Goal: Task Accomplishment & Management: Complete application form

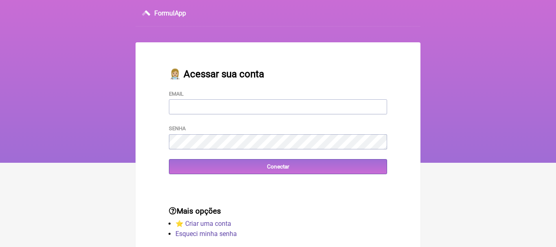
click at [206, 103] on input "Email" at bounding box center [278, 106] width 218 height 15
type input "[EMAIL_ADDRESS][DOMAIN_NAME]"
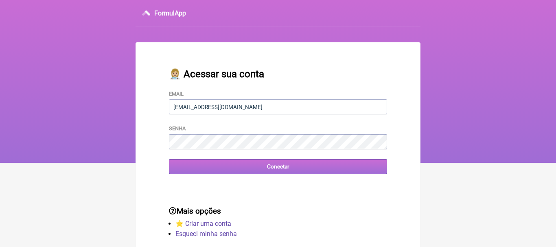
click at [274, 166] on input "Conectar" at bounding box center [278, 166] width 218 height 15
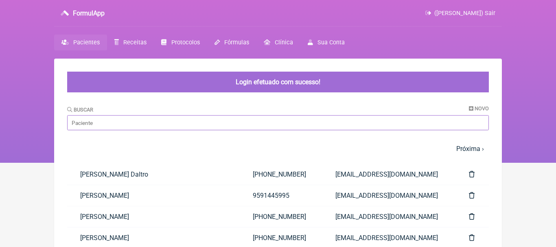
click at [116, 124] on input "Buscar" at bounding box center [277, 122] width 421 height 15
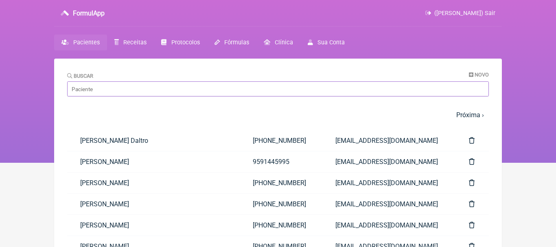
click at [221, 86] on input "Buscar" at bounding box center [277, 88] width 421 height 15
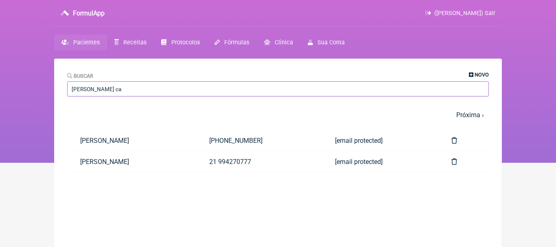
type input "[PERSON_NAME] ca"
click at [480, 72] on span "Novo" at bounding box center [481, 75] width 14 height 6
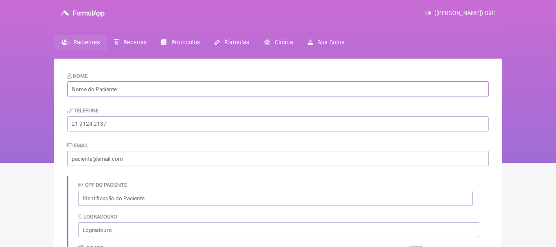
paste input "[PERSON_NAME]"
type input "[PERSON_NAME]"
click at [139, 124] on input "tel" at bounding box center [277, 123] width 421 height 15
click at [83, 158] on input "email" at bounding box center [277, 158] width 421 height 15
paste input "[EMAIL_ADDRESS][DOMAIN_NAME]"
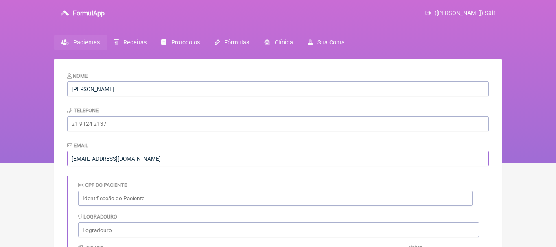
type input "[EMAIL_ADDRESS][DOMAIN_NAME]"
click at [92, 126] on input "tel" at bounding box center [277, 123] width 421 height 15
paste input "[PHONE_NUMBER]"
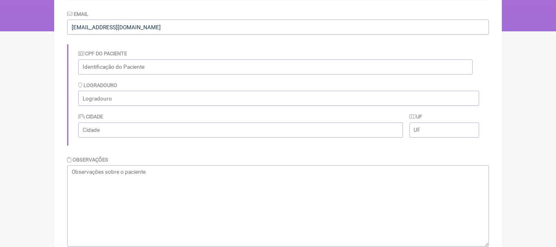
scroll to position [149, 0]
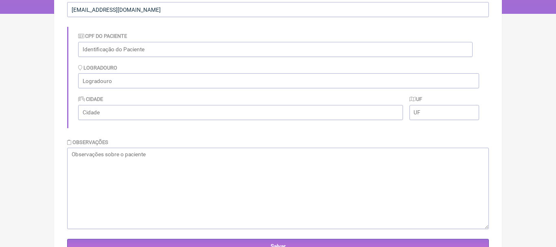
type input "[PHONE_NUMBER]"
click at [406, 155] on textarea at bounding box center [277, 188] width 421 height 81
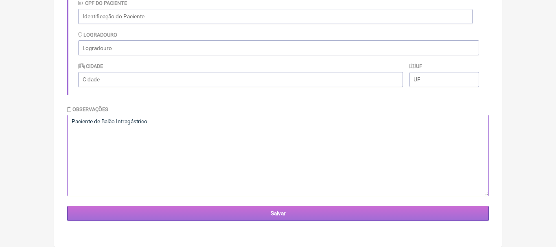
type textarea "Paciente de Balão Intragástrico"
click at [275, 213] on input "Salvar" at bounding box center [277, 213] width 421 height 15
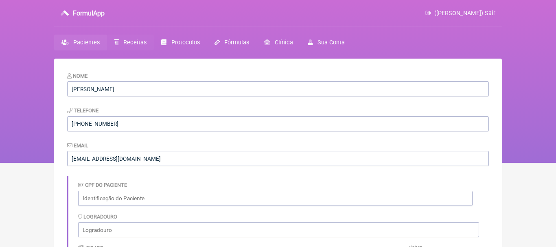
click at [131, 42] on span "Receitas" at bounding box center [134, 42] width 23 height 7
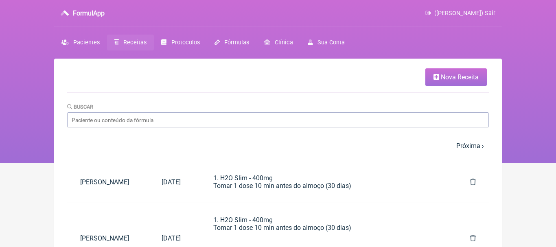
click at [461, 77] on span "Nova Receita" at bounding box center [459, 77] width 38 height 8
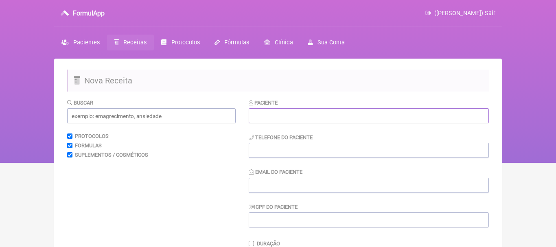
click at [329, 120] on input "text" at bounding box center [368, 115] width 240 height 15
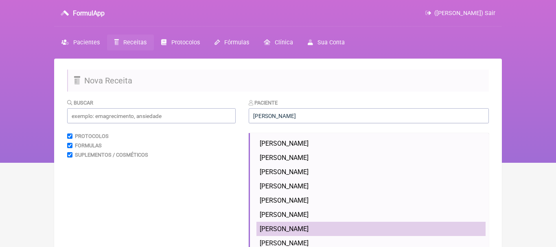
click at [308, 227] on span "[PERSON_NAME]" at bounding box center [283, 229] width 49 height 8
type input "[PERSON_NAME]"
type input "[PHONE_NUMBER]"
type input "[EMAIL_ADDRESS][DOMAIN_NAME]"
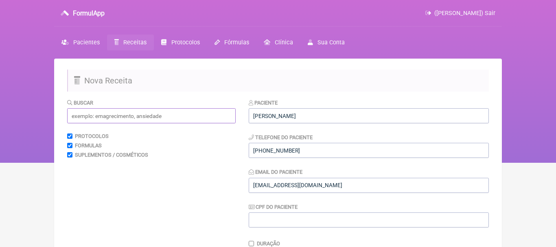
click at [188, 116] on input "text" at bounding box center [151, 115] width 168 height 15
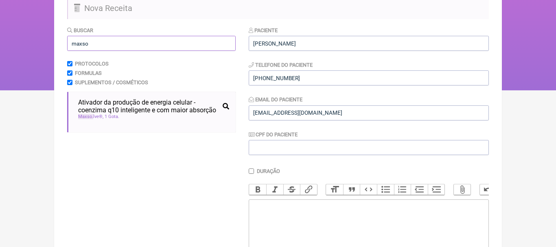
scroll to position [73, 0]
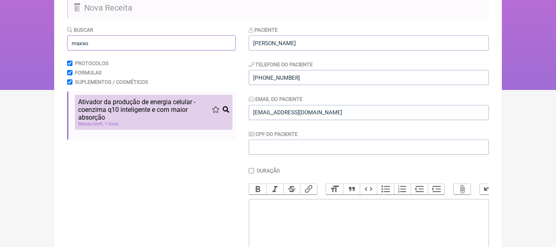
type input "maxso"
click at [114, 114] on span "Ativador da produção de energia celular - coenzima q10 inteligente e com maior …" at bounding box center [145, 109] width 134 height 23
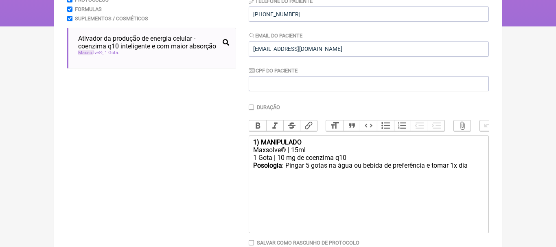
scroll to position [150, 0]
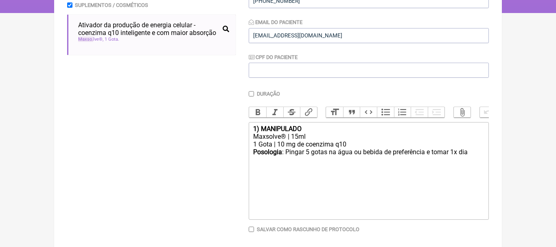
click at [307, 130] on div "1) MANIPULADO" at bounding box center [368, 129] width 231 height 8
click at [474, 153] on div "Posologia : Pingar 5 gotas na água ou bebida de preferência e tomar 1x dia ㅤ" at bounding box center [368, 156] width 231 height 16
type trix-editor "<div><strong>1)&nbsp;</strong></div><div>Maxsolve® | 15ml</div><div>1 Gota | 10…"
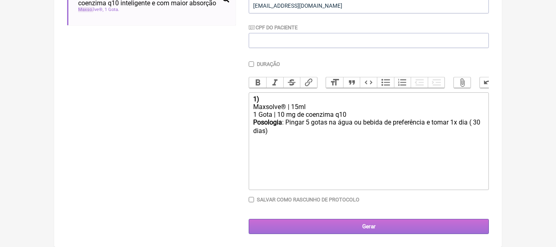
click at [371, 227] on input "Gerar" at bounding box center [368, 226] width 240 height 15
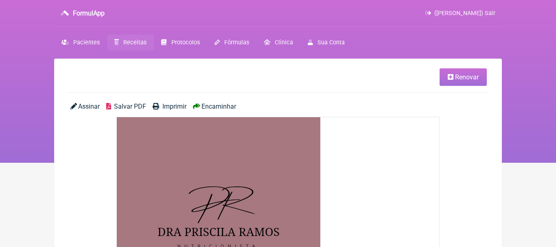
click at [231, 105] on span "Encaminhar" at bounding box center [218, 106] width 35 height 8
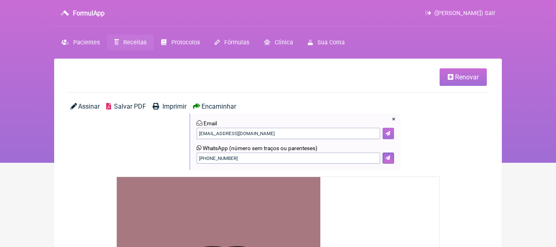
click at [386, 131] on icon at bounding box center [387, 133] width 5 height 5
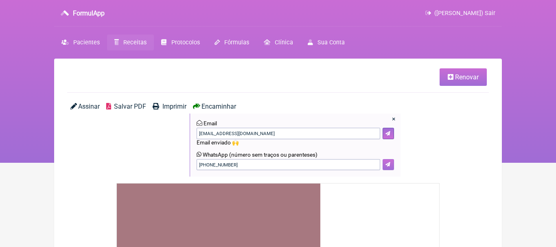
click at [389, 161] on button at bounding box center [387, 164] width 11 height 11
